Goal: Information Seeking & Learning: Learn about a topic

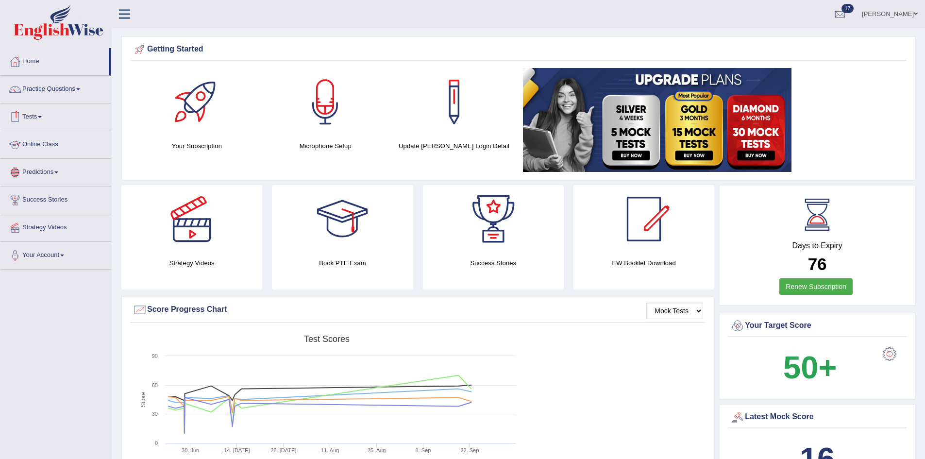
click at [46, 171] on link "Predictions" at bounding box center [55, 171] width 111 height 24
click at [47, 196] on link "Latest Predictions" at bounding box center [63, 194] width 91 height 17
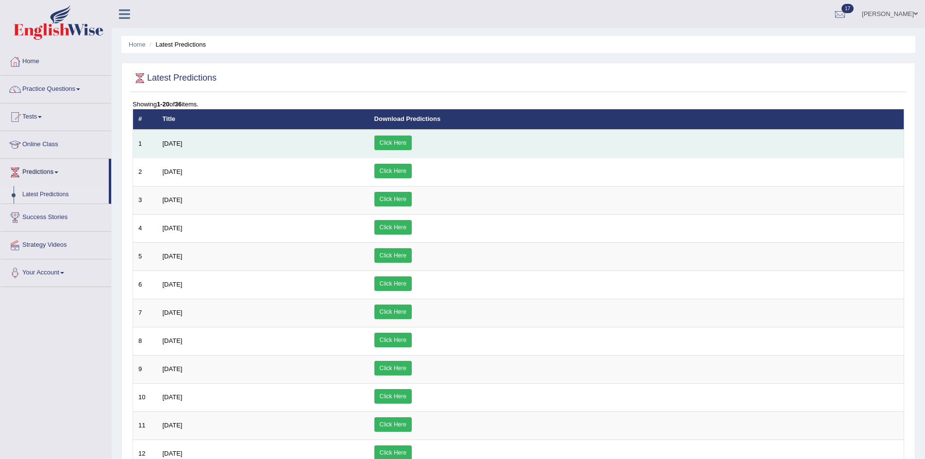
click at [412, 145] on link "Click Here" at bounding box center [392, 142] width 37 height 15
